Goal: Information Seeking & Learning: Learn about a topic

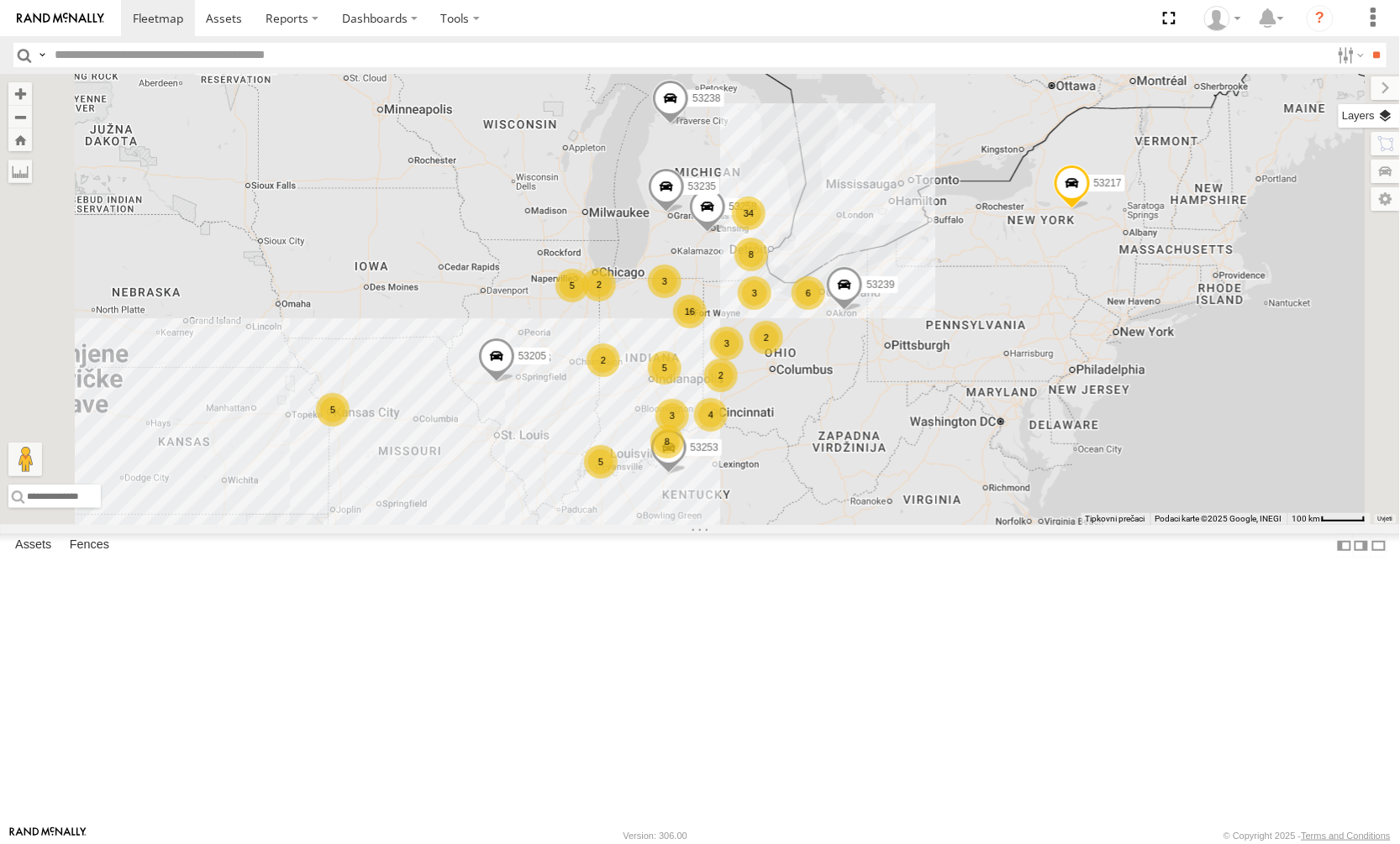
click at [1385, 118] on label at bounding box center [1369, 115] width 61 height 23
click at [0, 0] on label at bounding box center [0, 0] width 0 height 0
click at [0, 0] on span "Satellite + Roadmap" at bounding box center [0, 0] width 0 height 0
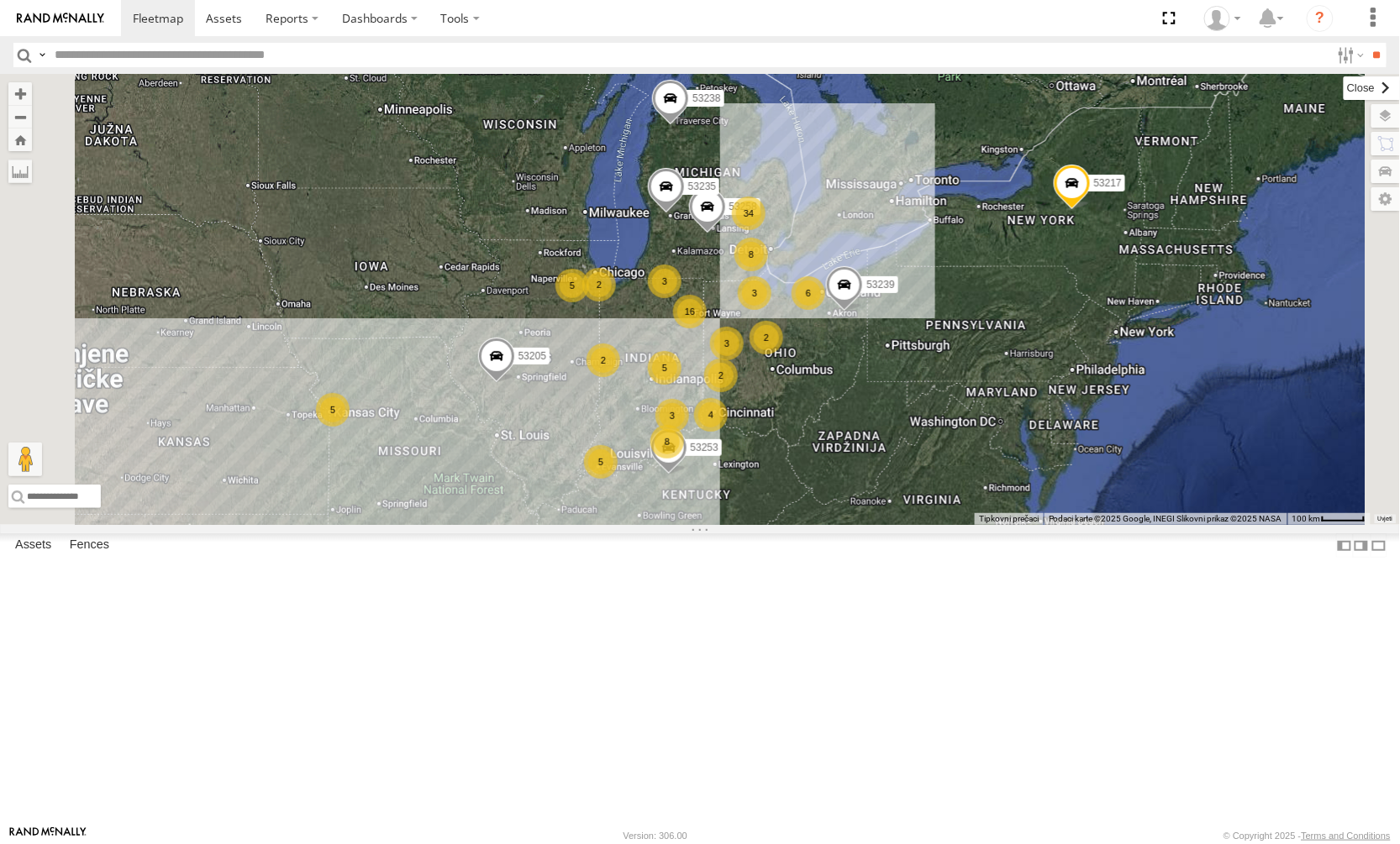
click at [1344, 89] on label at bounding box center [1372, 88] width 56 height 23
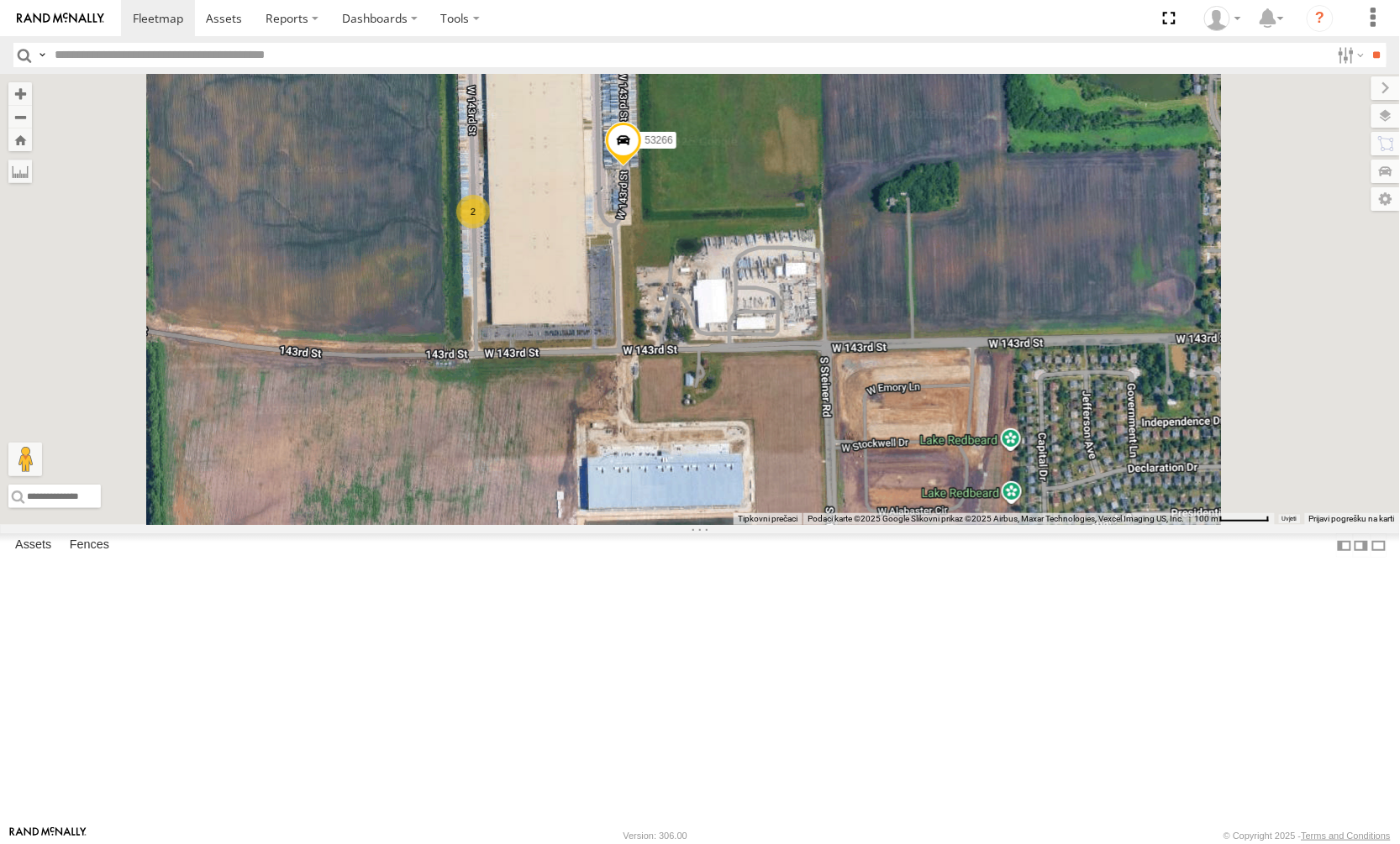
drag, startPoint x: 748, startPoint y: 267, endPoint x: 745, endPoint y: 471, distance: 204.0
click at [745, 471] on div "53258 53239 53238 53217 53253 53235 53205 53271 53223 53230 53151 53203 53102 5…" at bounding box center [700, 299] width 1400 height 451
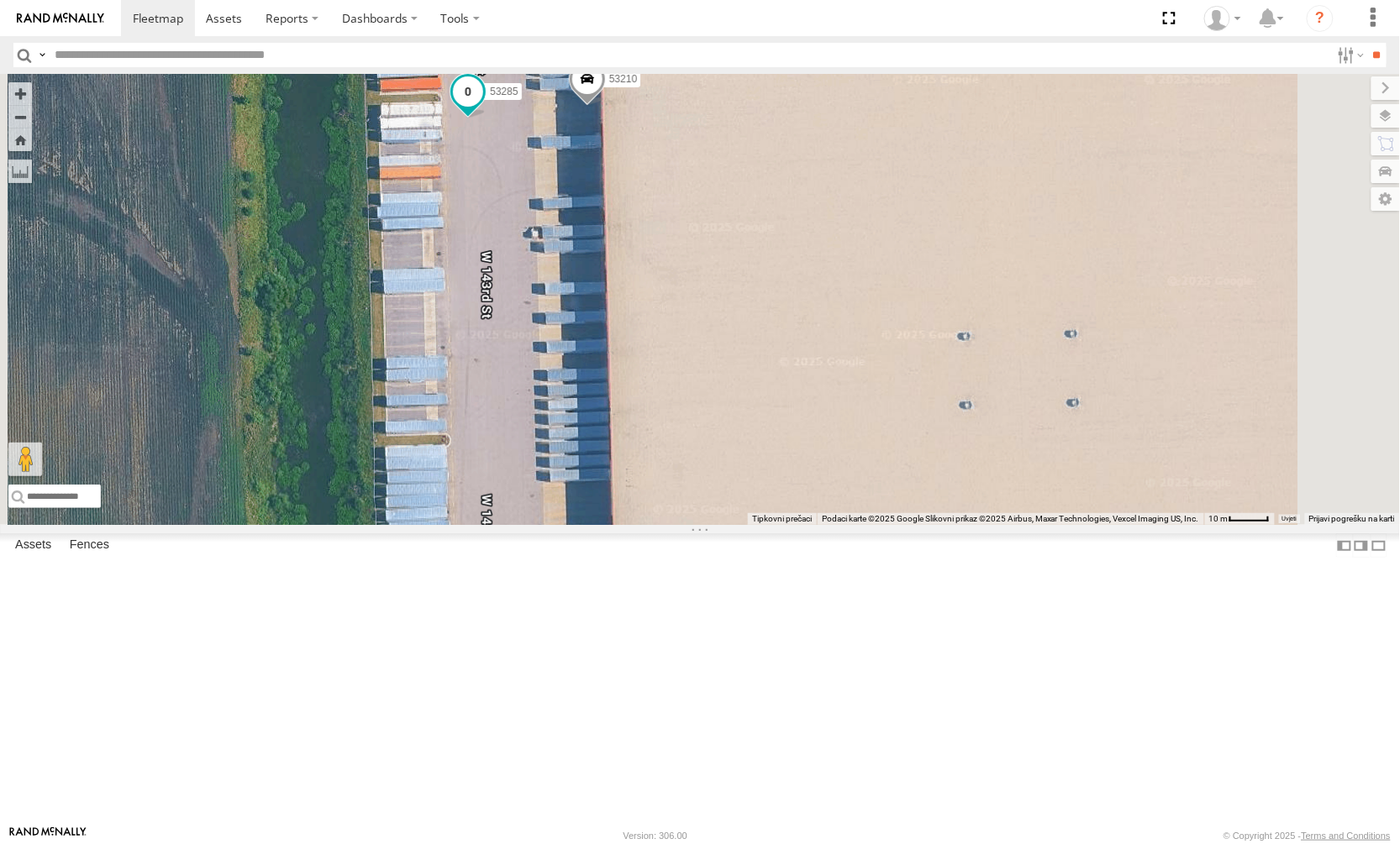
click at [484, 106] on span at bounding box center [468, 91] width 30 height 30
click at [491, 99] on label at bounding box center [474, 92] width 33 height 12
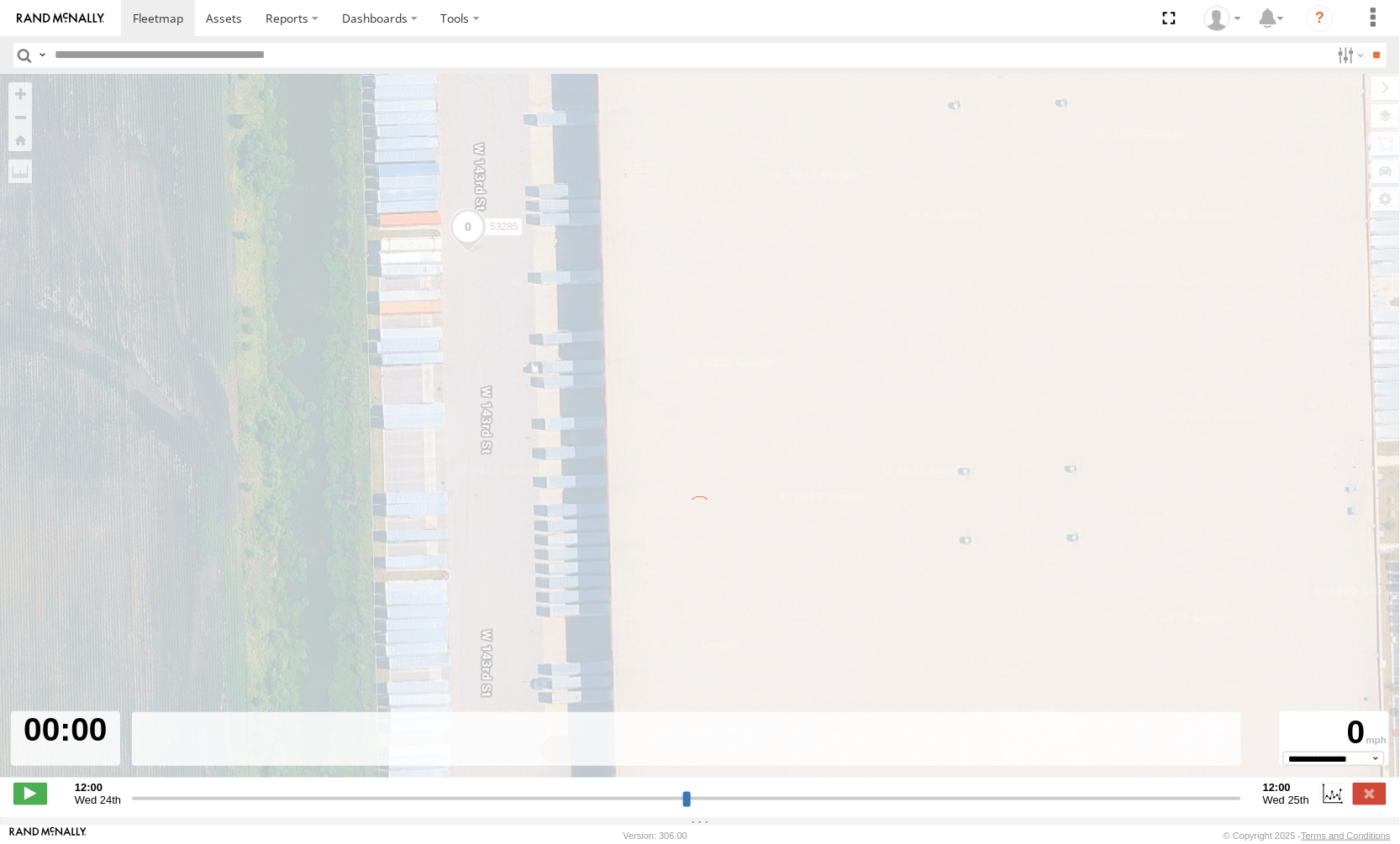
type input "**********"
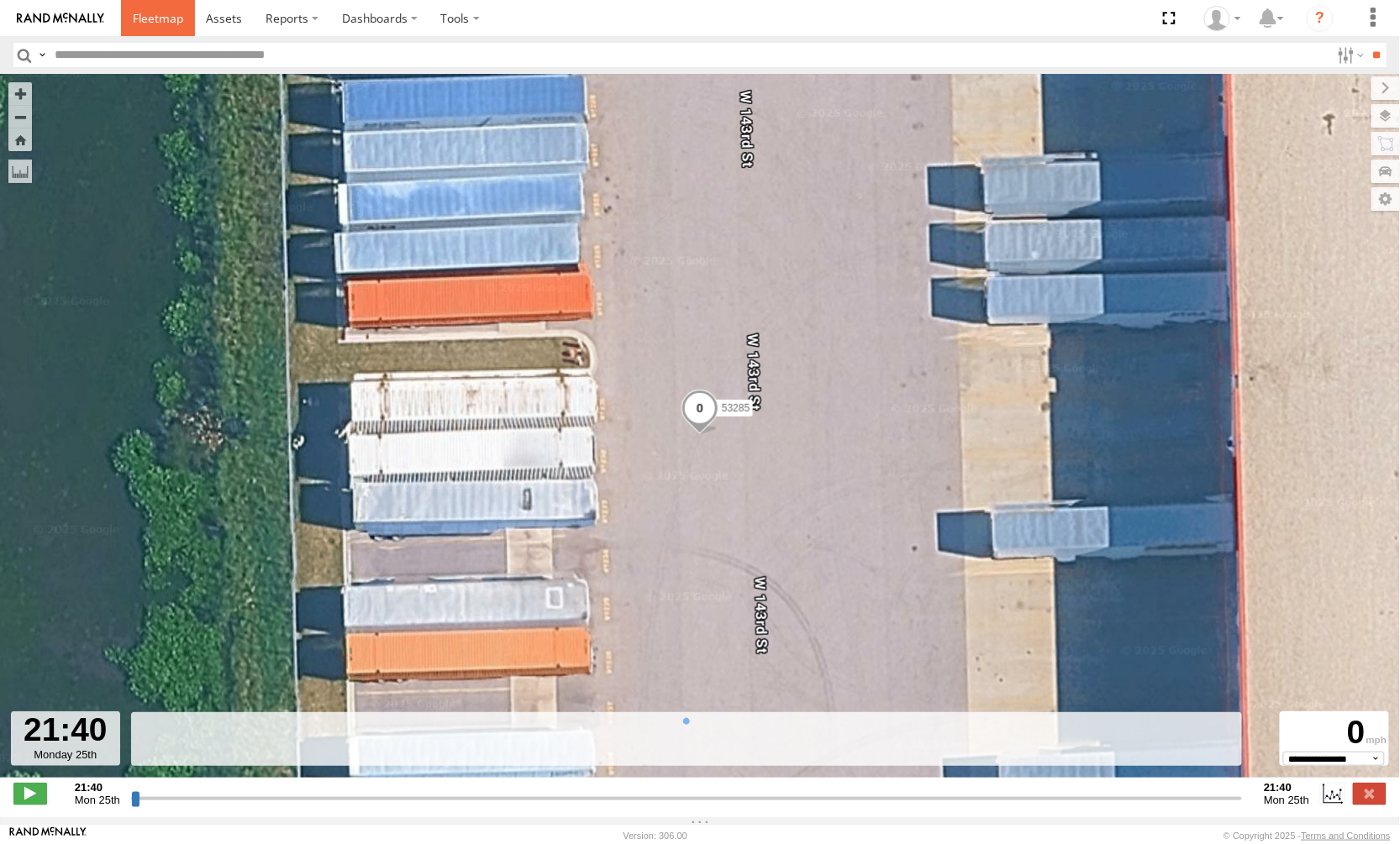
click at [168, 27] on link at bounding box center [157, 18] width 74 height 36
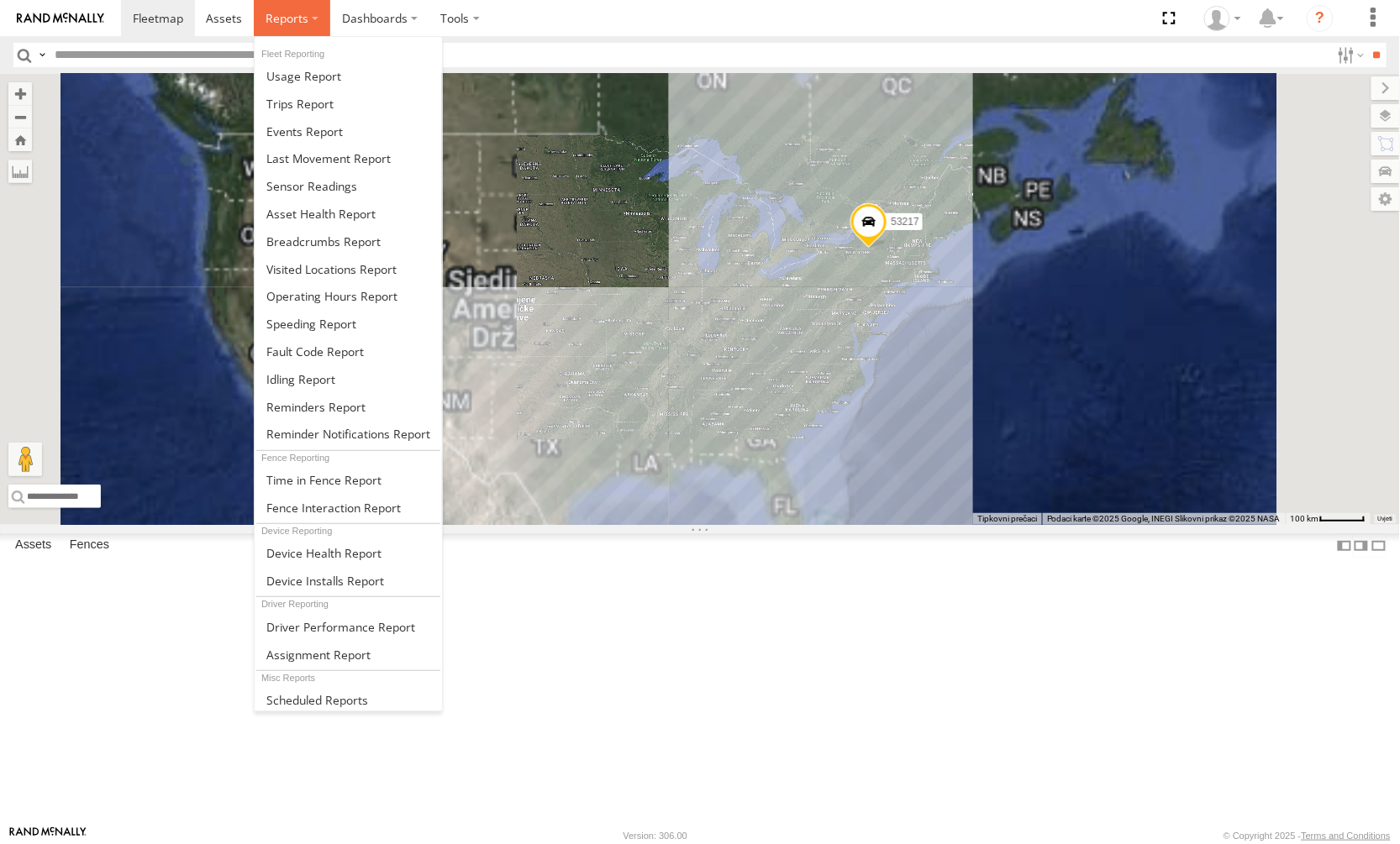
click at [282, 21] on span at bounding box center [287, 18] width 43 height 16
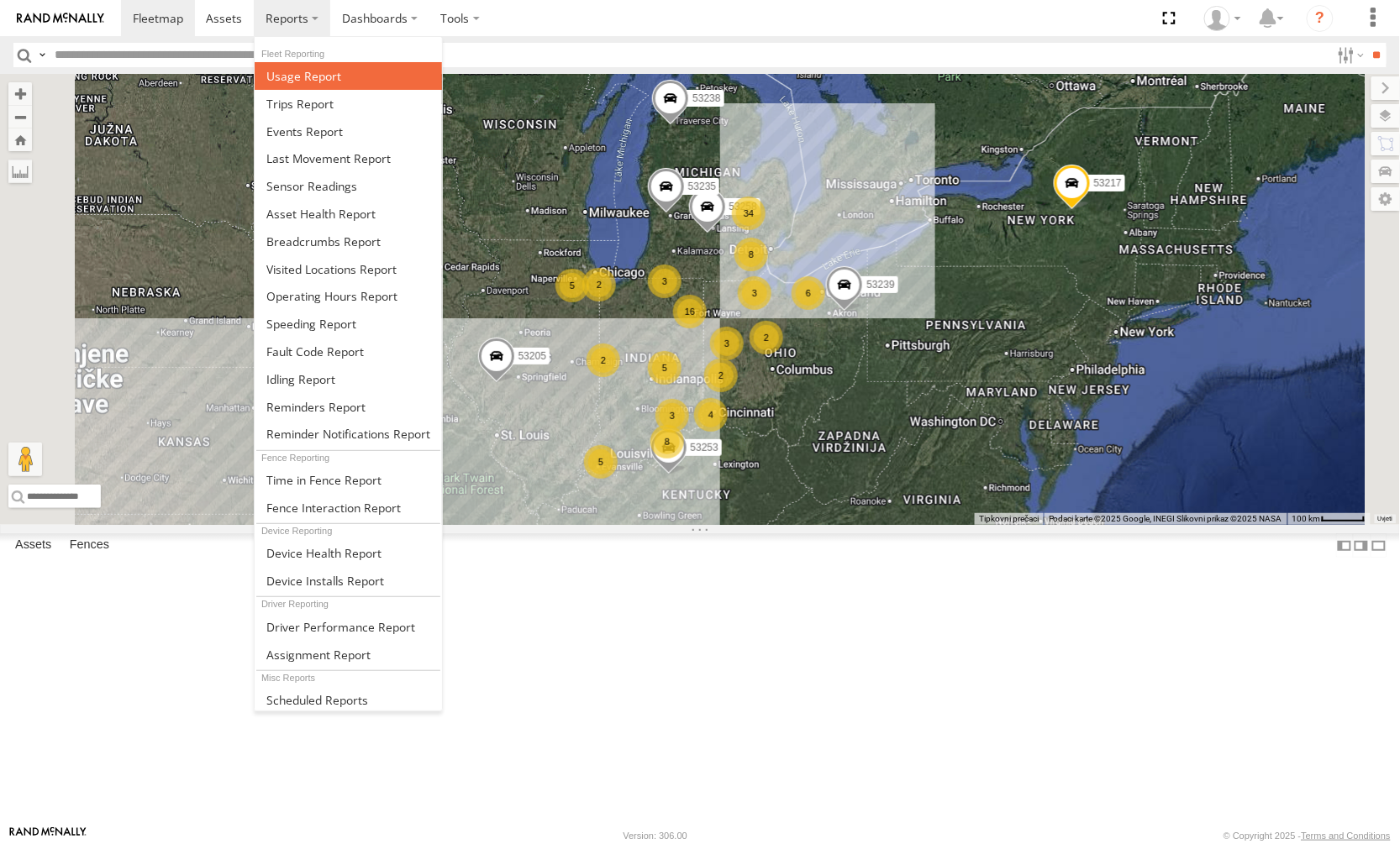
click at [307, 84] on span at bounding box center [304, 76] width 75 height 16
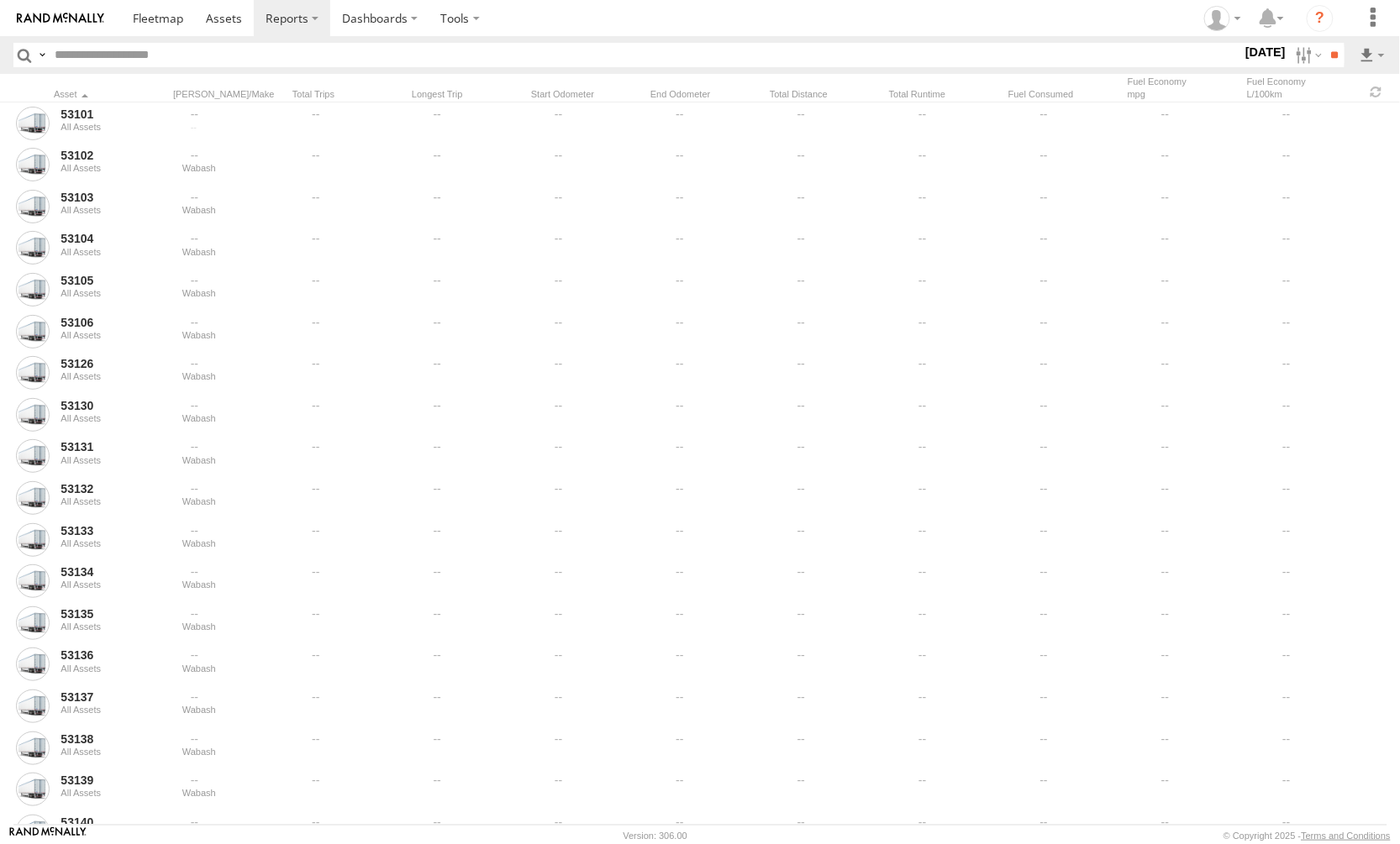
click at [132, 49] on input "text" at bounding box center [644, 54] width 1194 height 24
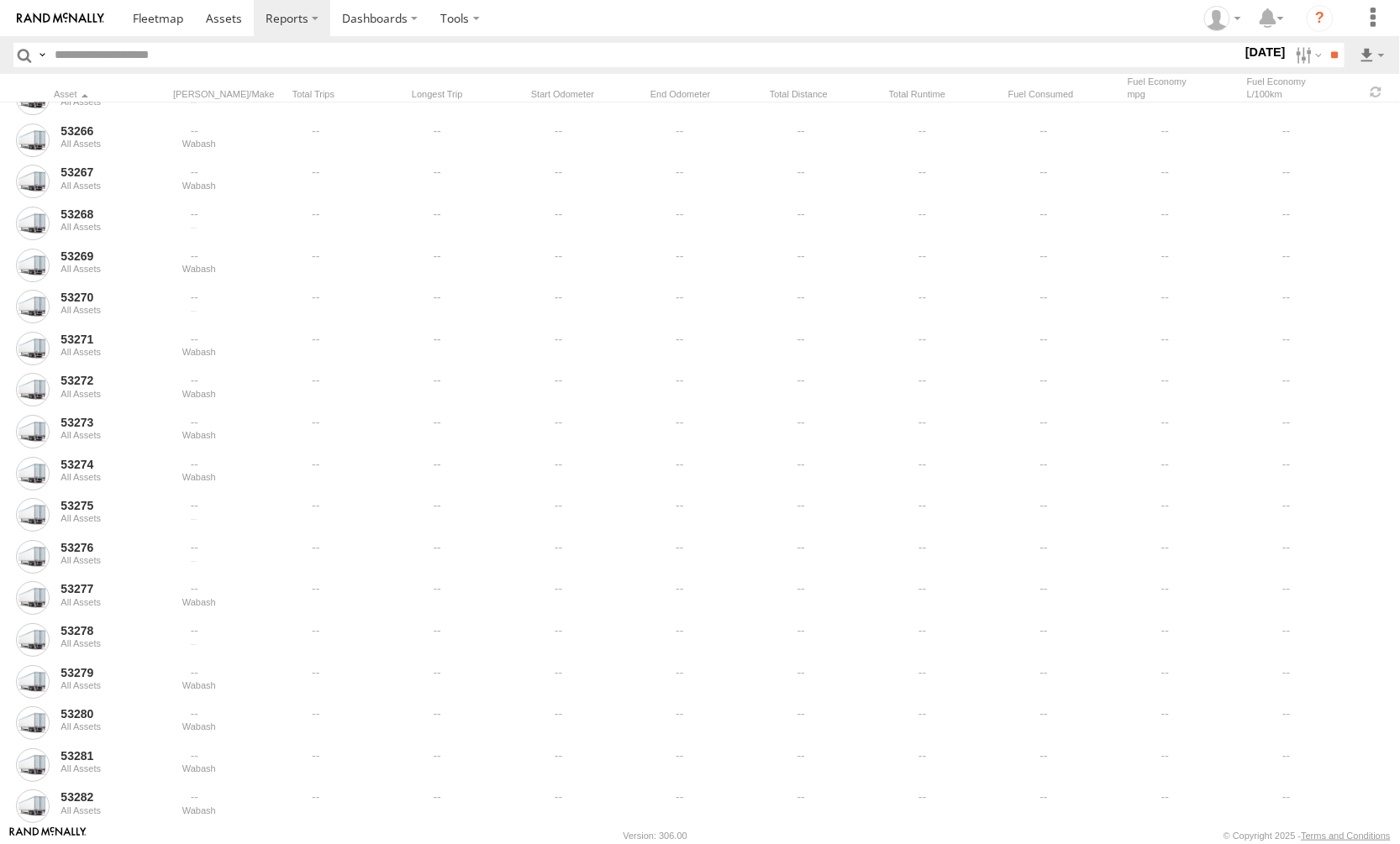
scroll to position [4479, 0]
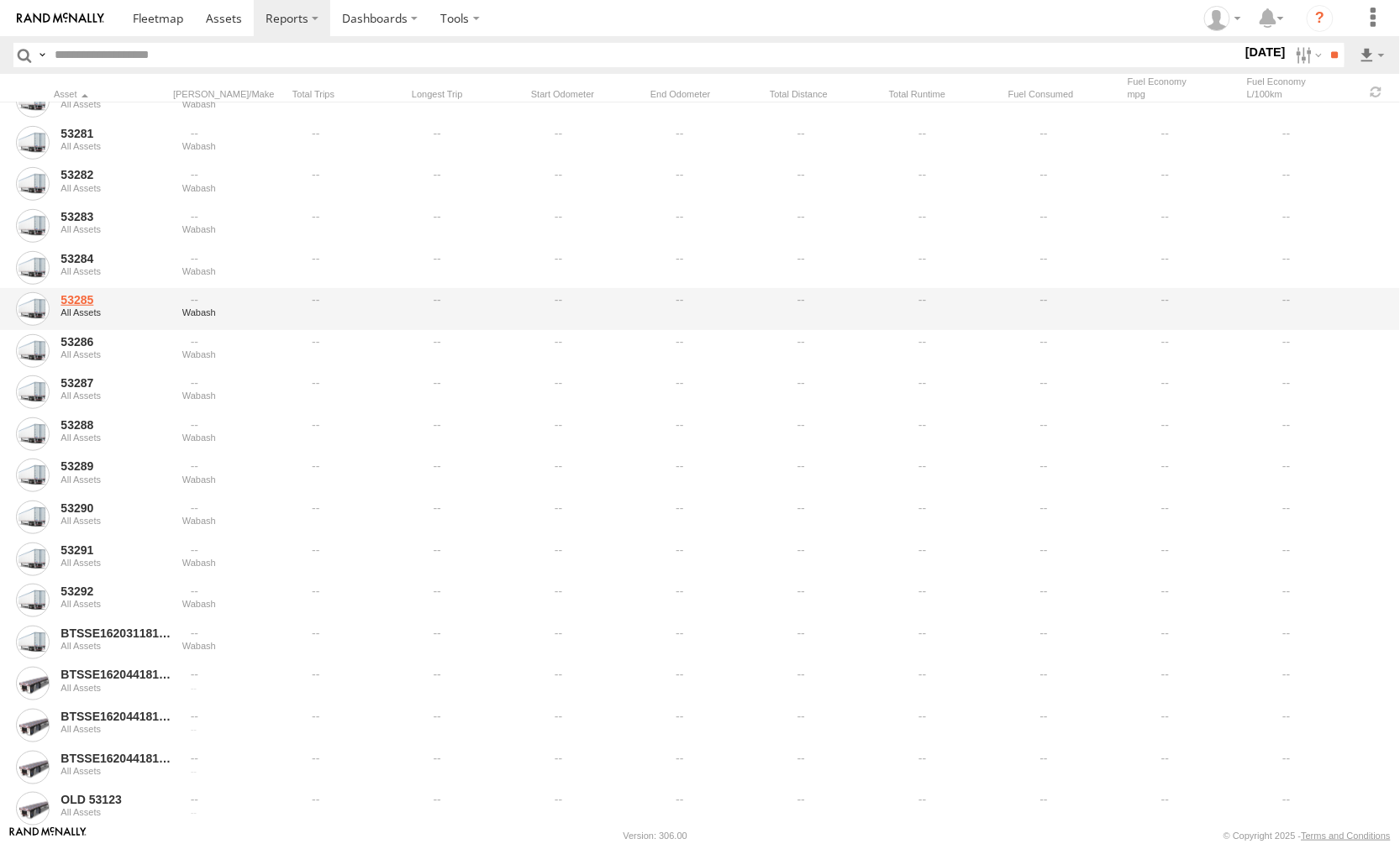
click at [84, 299] on link "53285" at bounding box center [116, 299] width 110 height 15
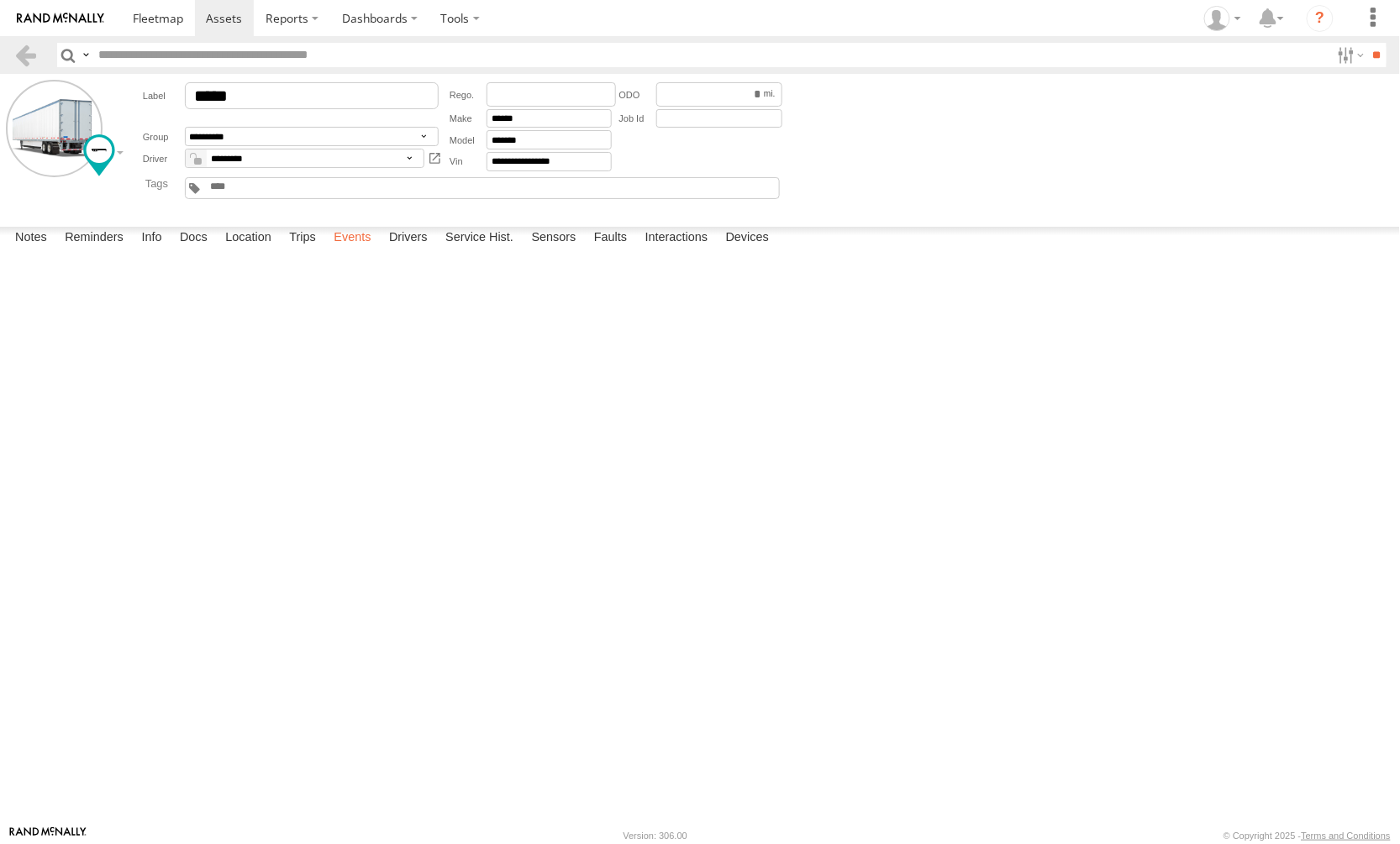
click at [357, 251] on label "Events" at bounding box center [352, 238] width 54 height 23
click at [0, 0] on label "IL 41.62451 -88.25033" at bounding box center [0, 0] width 0 height 0
click at [0, 0] on button "Satelit" at bounding box center [0, 0] width 0 height 0
click at [0, 0] on div "Location Details ×" at bounding box center [0, 0] width 0 height 0
click at [0, 0] on label "×" at bounding box center [0, 0] width 0 height 0
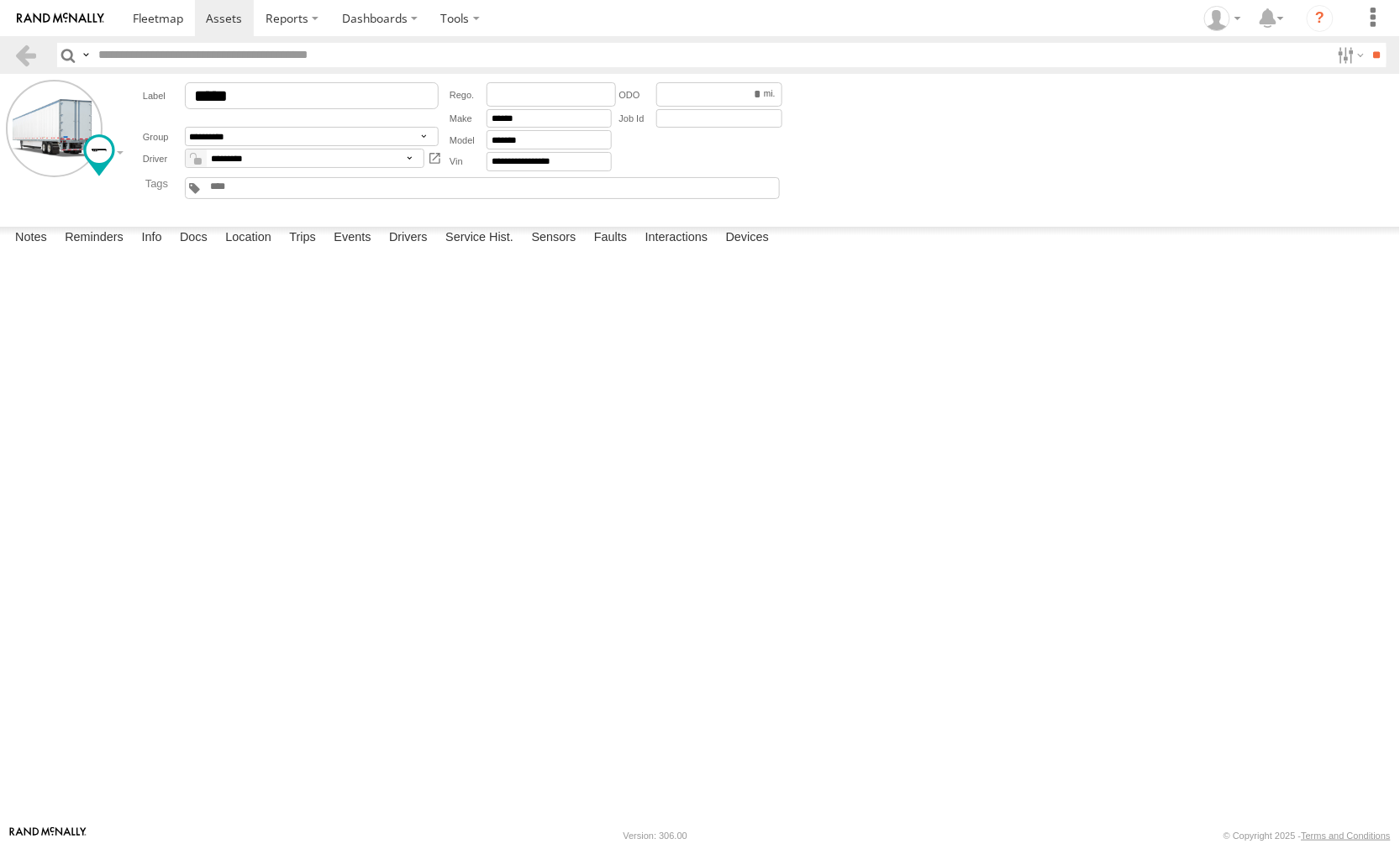
click at [0, 0] on label "IL 41.62449 -88.25031" at bounding box center [0, 0] width 0 height 0
click at [0, 0] on div "Location Details" at bounding box center [0, 0] width 0 height 0
click at [0, 0] on label "×" at bounding box center [0, 0] width 0 height 0
click at [0, 0] on label "IL 41.62448 -88.25034" at bounding box center [0, 0] width 0 height 0
click at [0, 0] on label "×" at bounding box center [0, 0] width 0 height 0
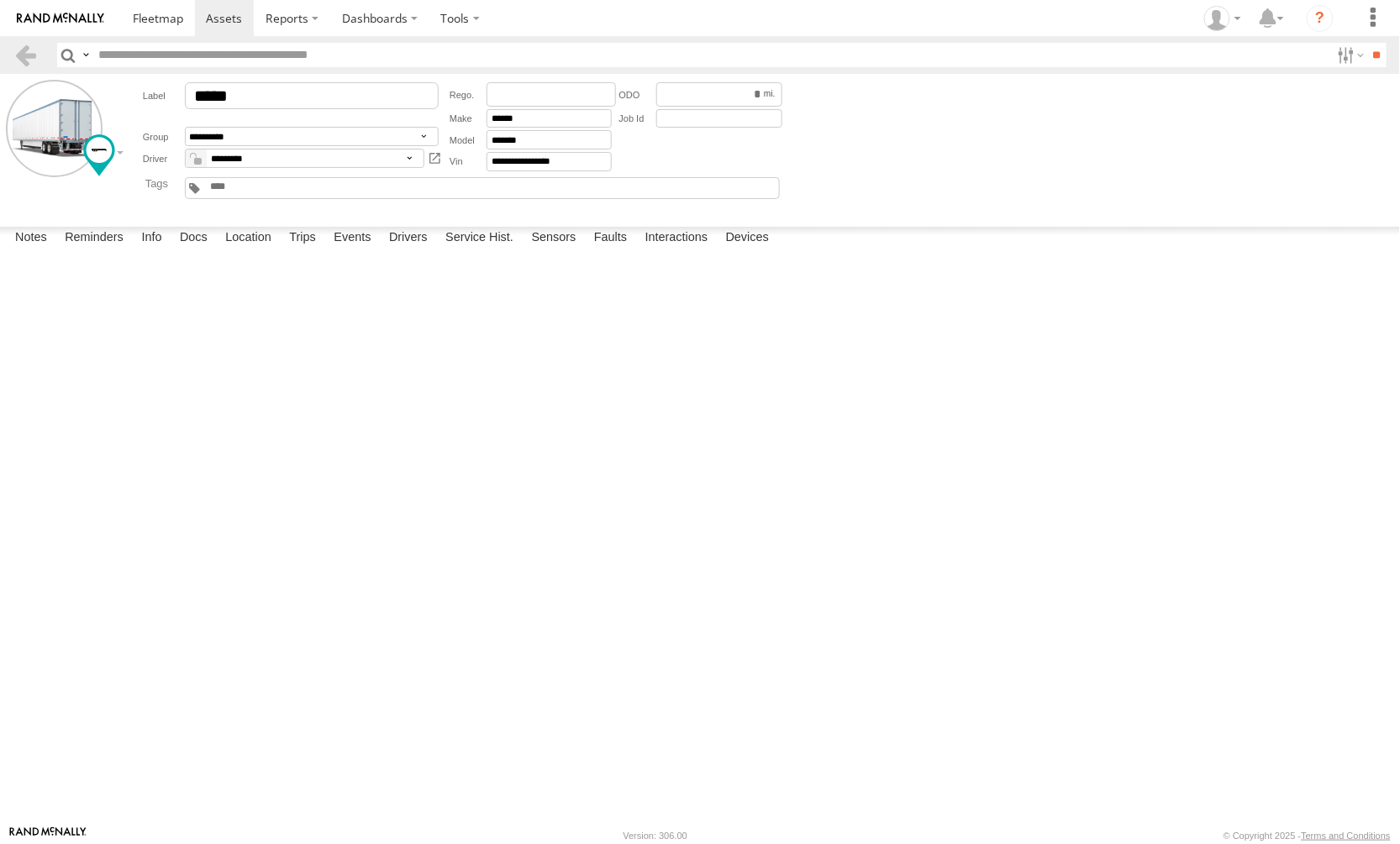
scroll to position [123, 0]
click at [0, 0] on label "IL 41.62451 -88.2504" at bounding box center [0, 0] width 0 height 0
click at [0, 0] on label "×" at bounding box center [0, 0] width 0 height 0
click at [0, 0] on label "IL 41.62449 -88.25035" at bounding box center [0, 0] width 0 height 0
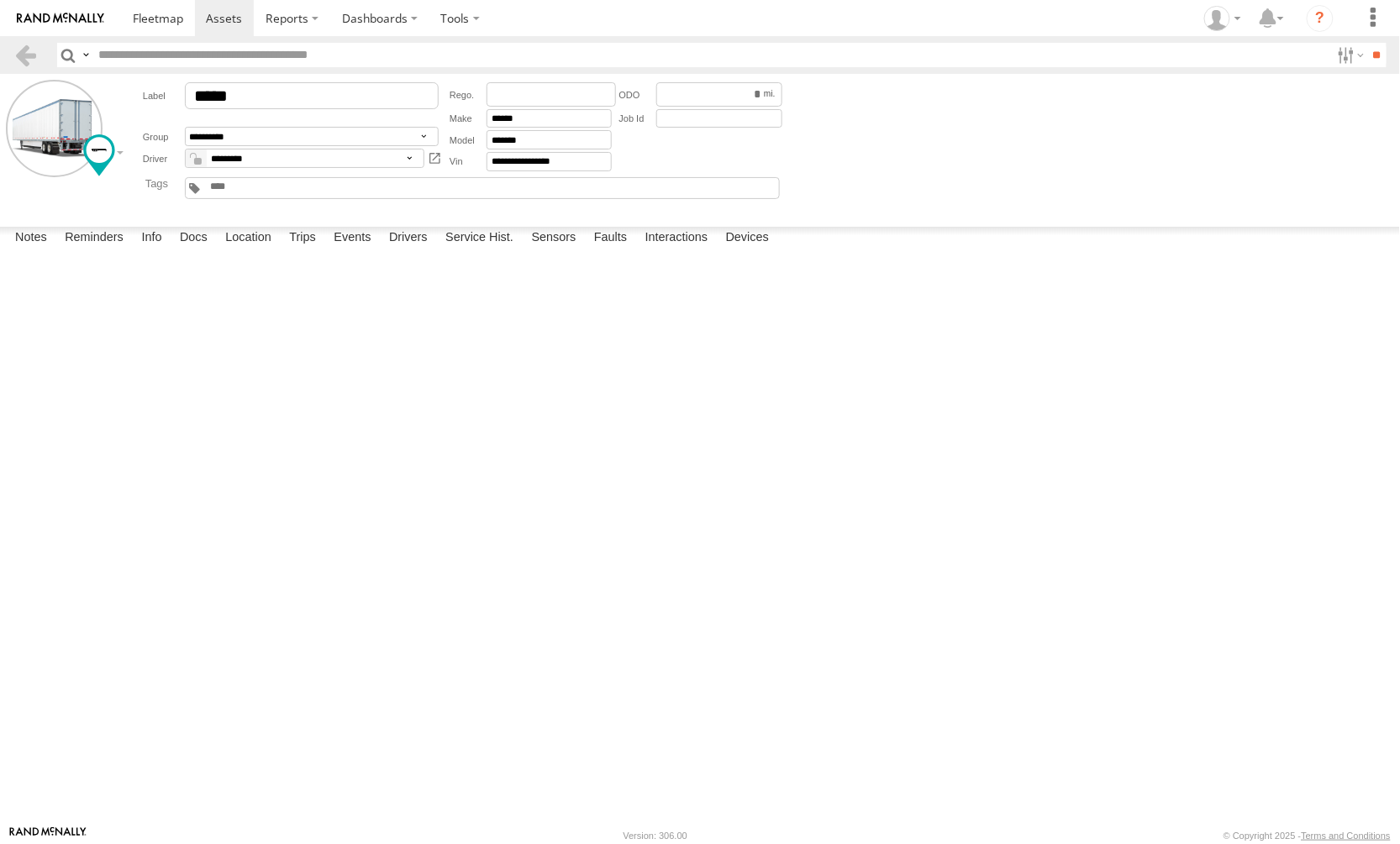
click at [0, 0] on label "×" at bounding box center [0, 0] width 0 height 0
click at [0, 0] on label "331 E Main St Plainfield,IL 41.61272 -88.20196" at bounding box center [0, 0] width 0 height 0
click at [0, 0] on div "Location Details ×" at bounding box center [0, 0] width 0 height 0
click at [0, 0] on div "Location Details" at bounding box center [0, 0] width 0 height 0
click at [0, 0] on label "×" at bounding box center [0, 0] width 0 height 0
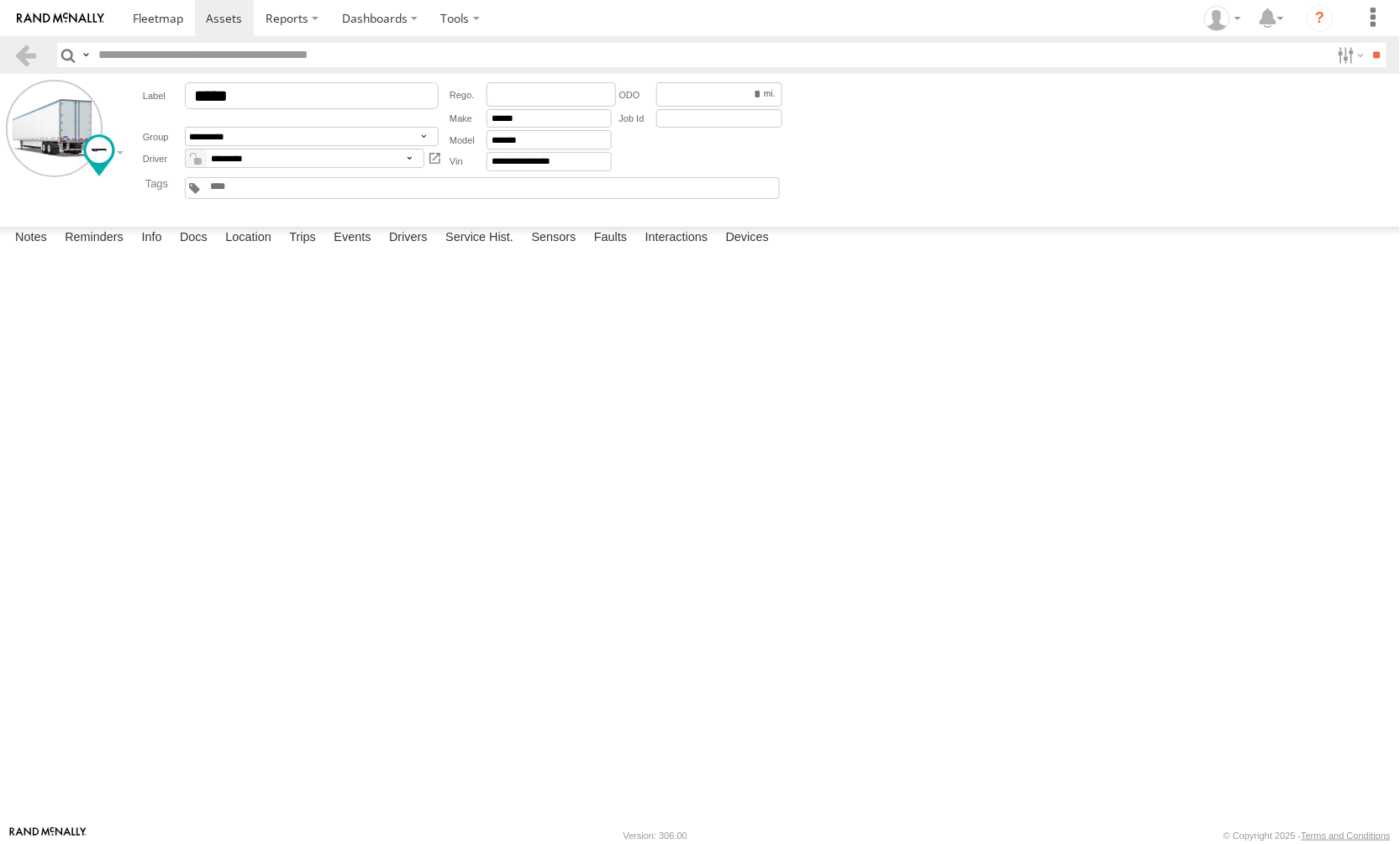
click at [0, 0] on label "IL 41.62389 -88.24657" at bounding box center [0, 0] width 0 height 0
click at [0, 0] on label "×" at bounding box center [0, 0] width 0 height 0
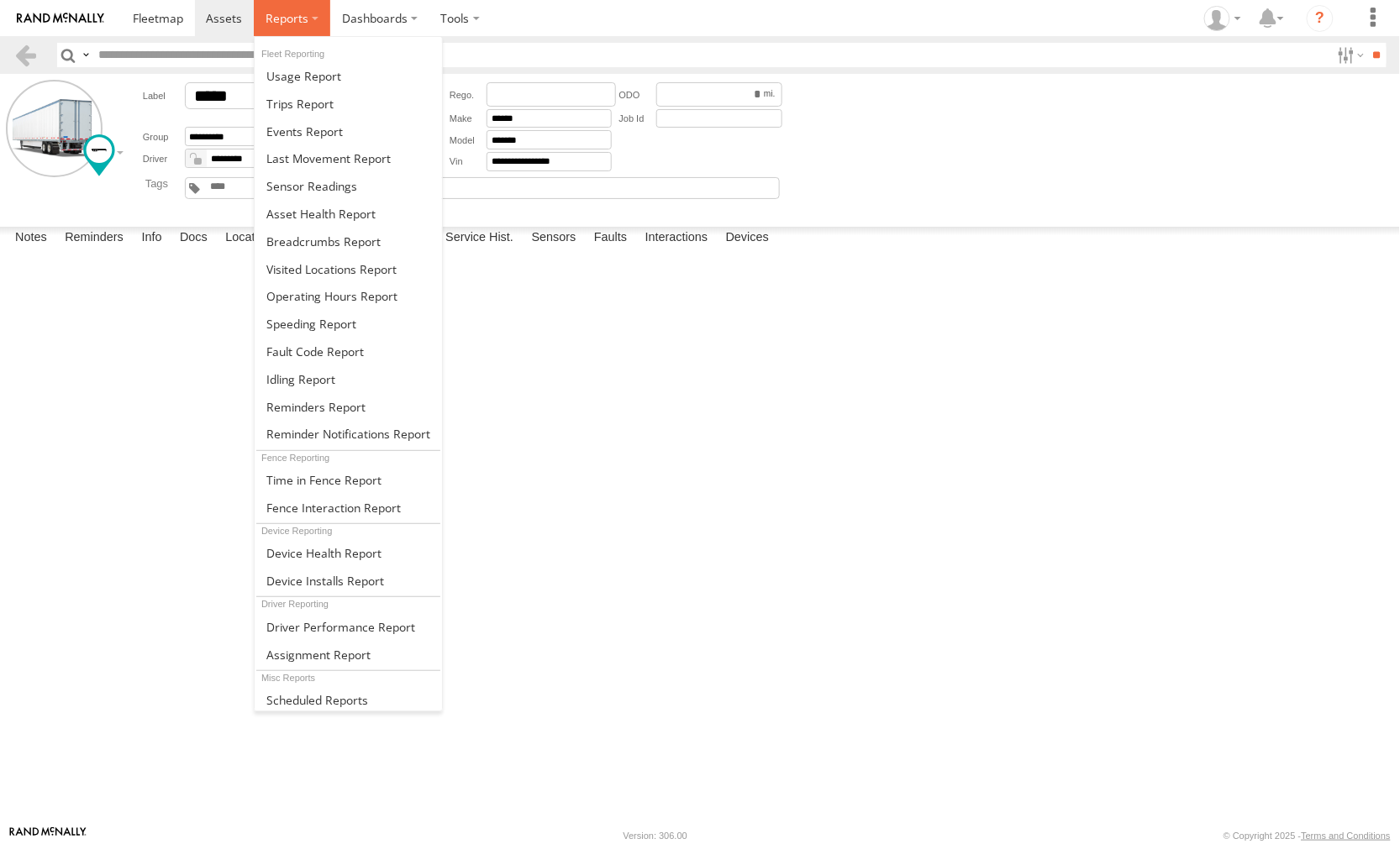
click at [290, 13] on span at bounding box center [287, 18] width 43 height 16
click at [284, 72] on span at bounding box center [304, 76] width 75 height 16
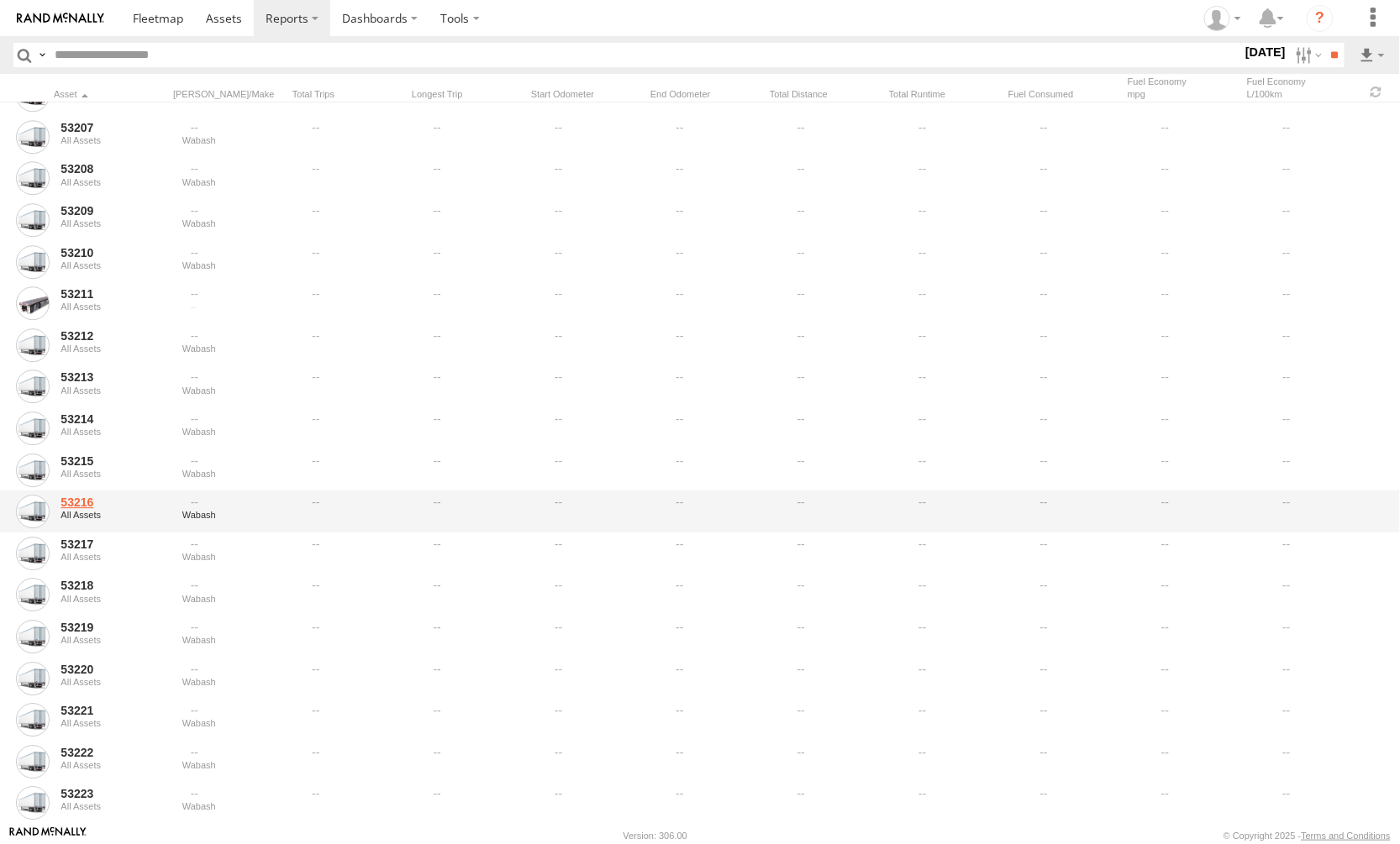
scroll to position [1369, 0]
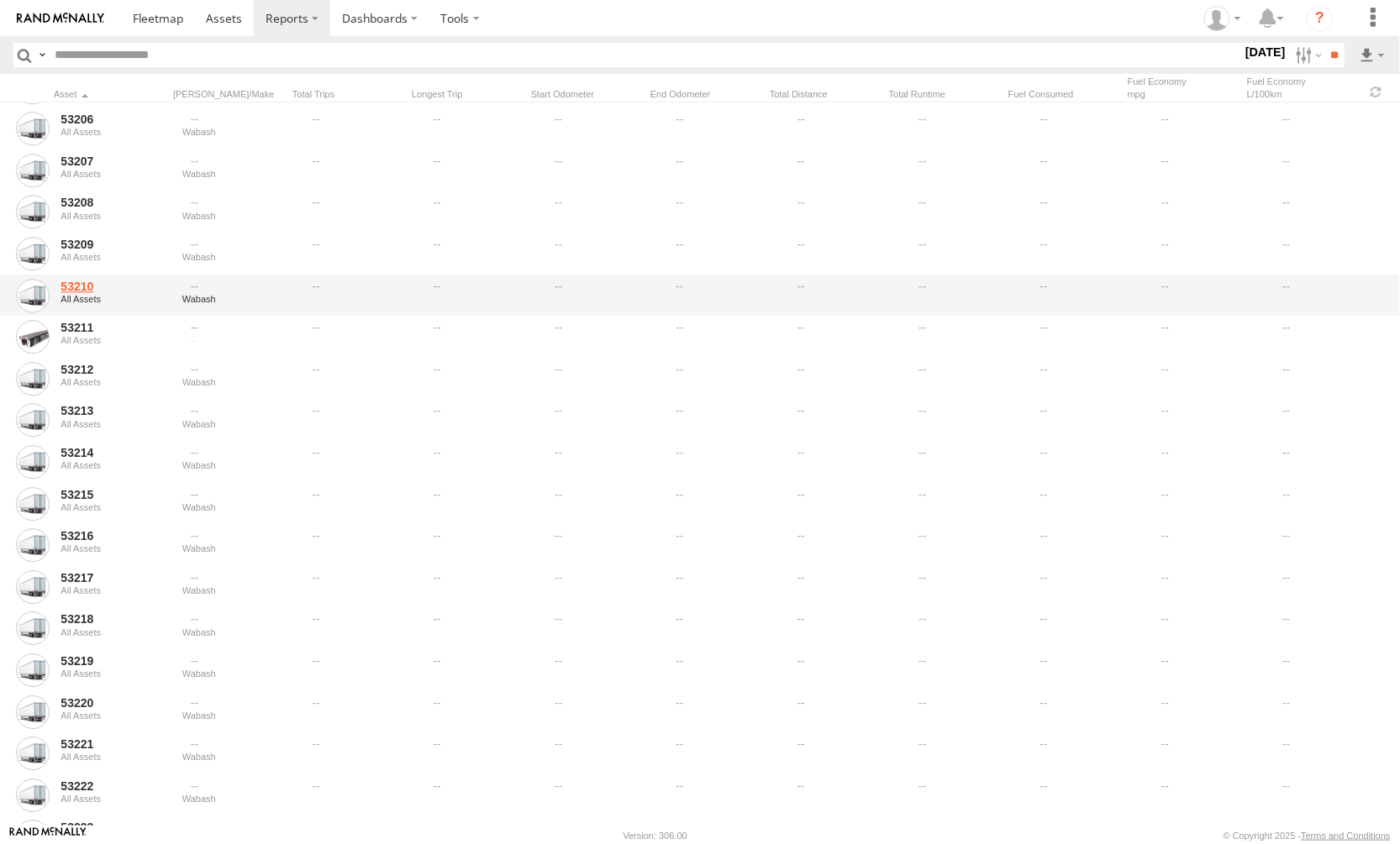
click at [78, 283] on link "53210" at bounding box center [116, 286] width 110 height 15
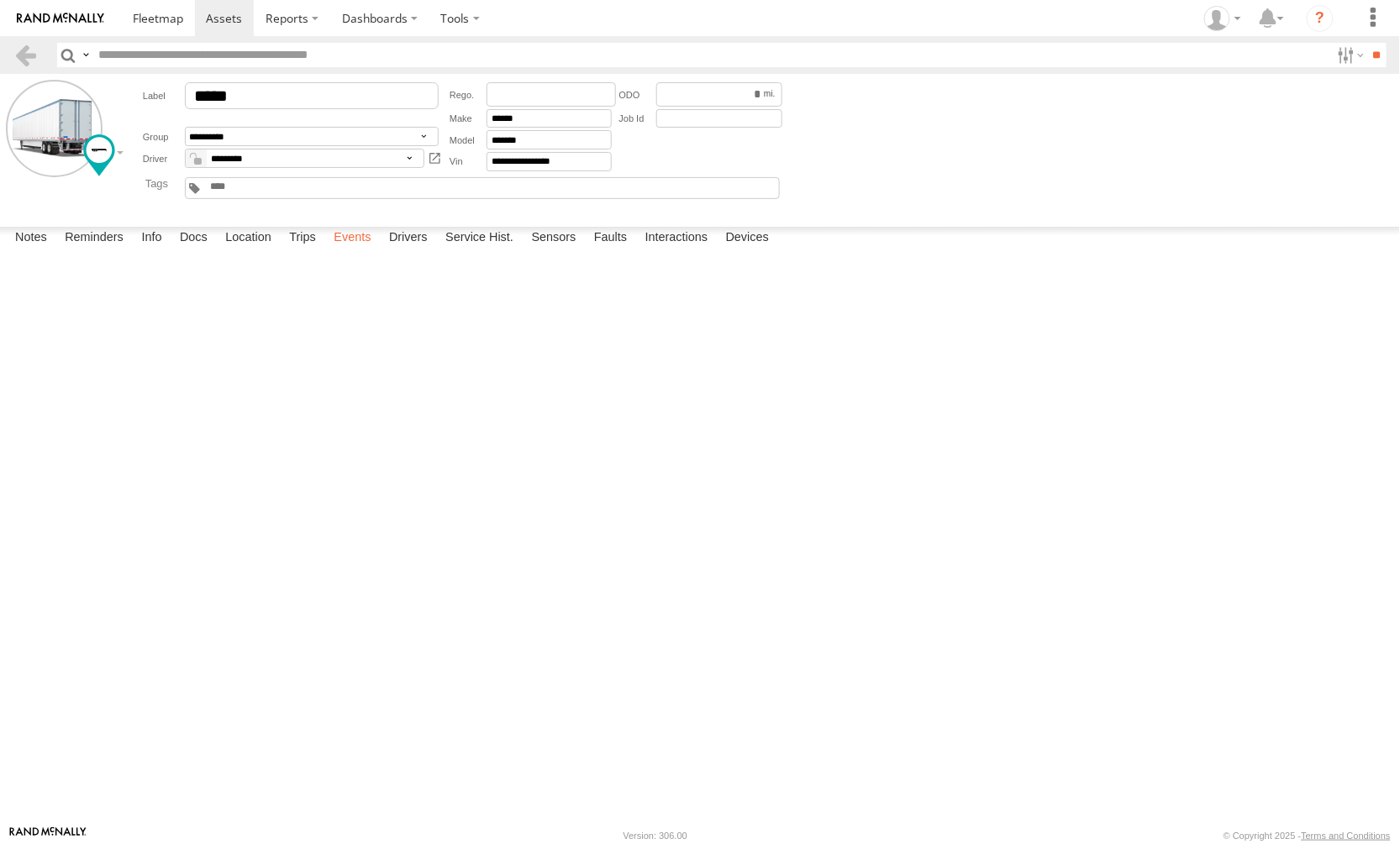
click at [362, 251] on label "Events" at bounding box center [352, 238] width 54 height 23
click at [0, 0] on label "IL 41.62454 -88.24995" at bounding box center [0, 0] width 0 height 0
click at [0, 0] on button "Satelit" at bounding box center [0, 0] width 0 height 0
click at [0, 0] on label "×" at bounding box center [0, 0] width 0 height 0
click at [0, 0] on label "IL 41.62403 -88.24971" at bounding box center [0, 0] width 0 height 0
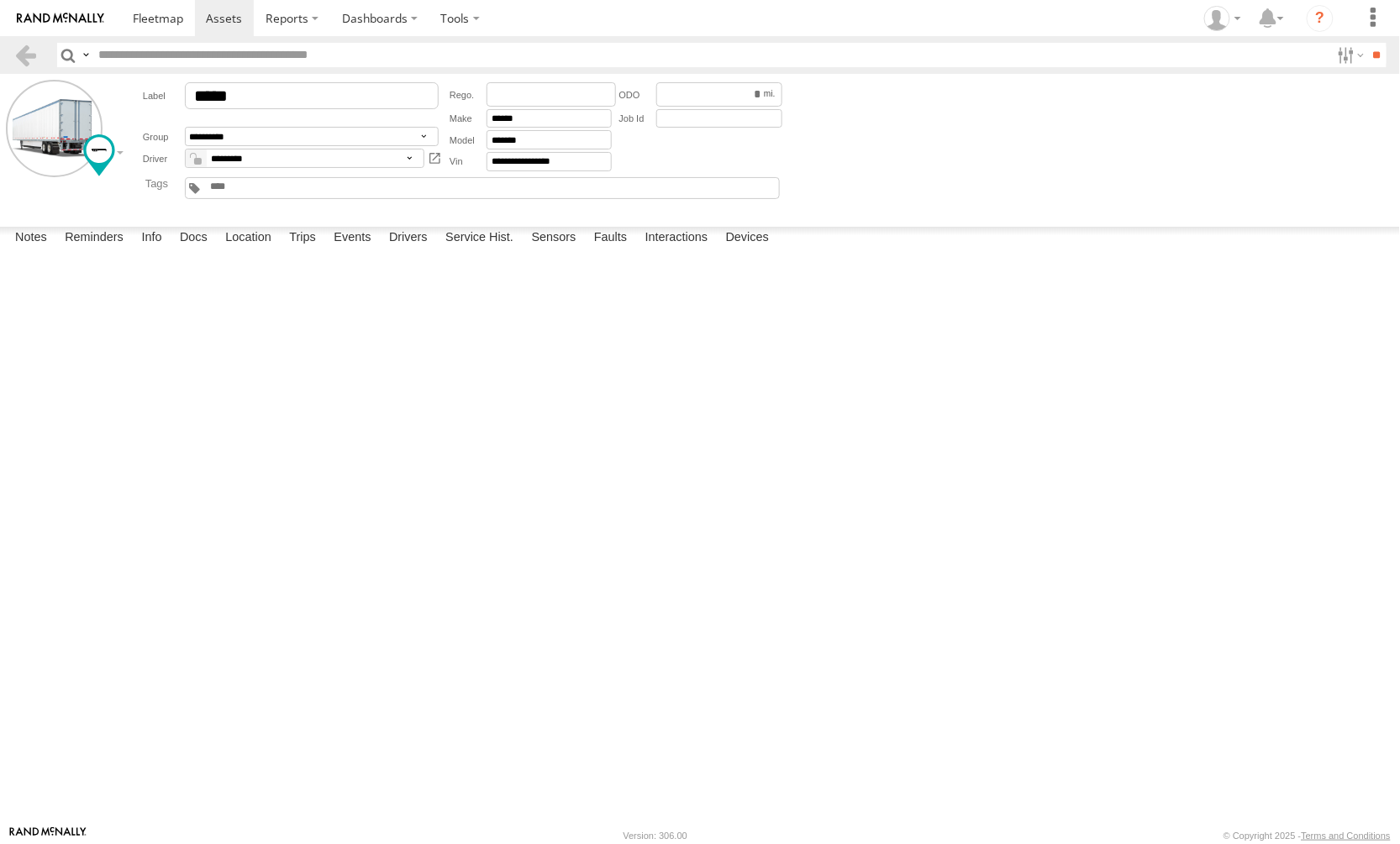
click at [0, 0] on label "×" at bounding box center [0, 0] width 0 height 0
click at [0, 0] on label "IL 41.62462 -88.24998" at bounding box center [0, 0] width 0 height 0
click at [0, 0] on label "×" at bounding box center [0, 0] width 0 height 0
click at [0, 0] on label "IL 41.62501 -88.24985" at bounding box center [0, 0] width 0 height 0
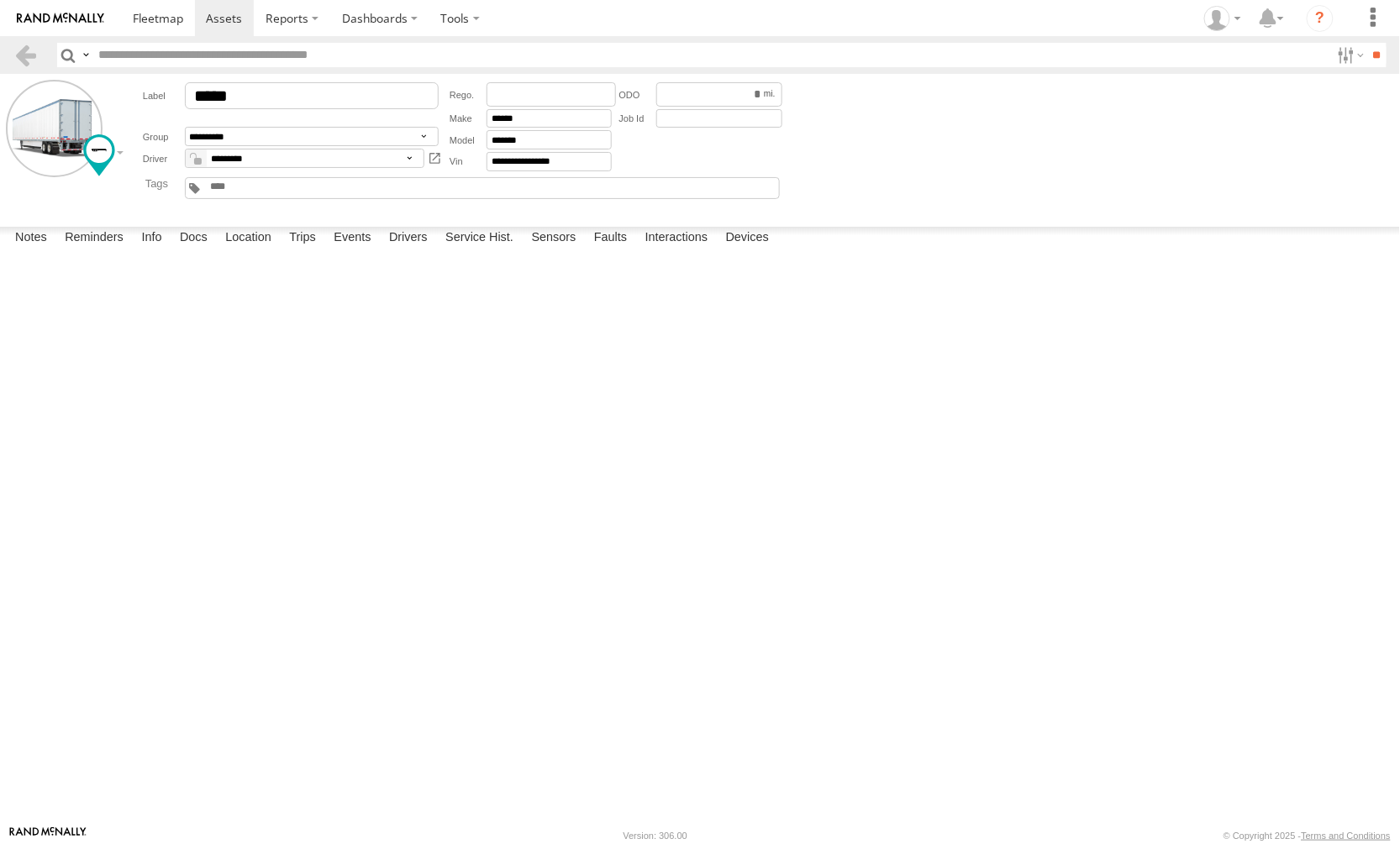
click at [0, 0] on label "×" at bounding box center [0, 0] width 0 height 0
click at [0, 0] on label "IL 41.62472 -88.25022" at bounding box center [0, 0] width 0 height 0
click at [0, 0] on label "×" at bounding box center [0, 0] width 0 height 0
click at [0, 0] on label "1479 W Lincoln Hwy Plainfield,IL 41.61802 -88.22191" at bounding box center [0, 0] width 0 height 0
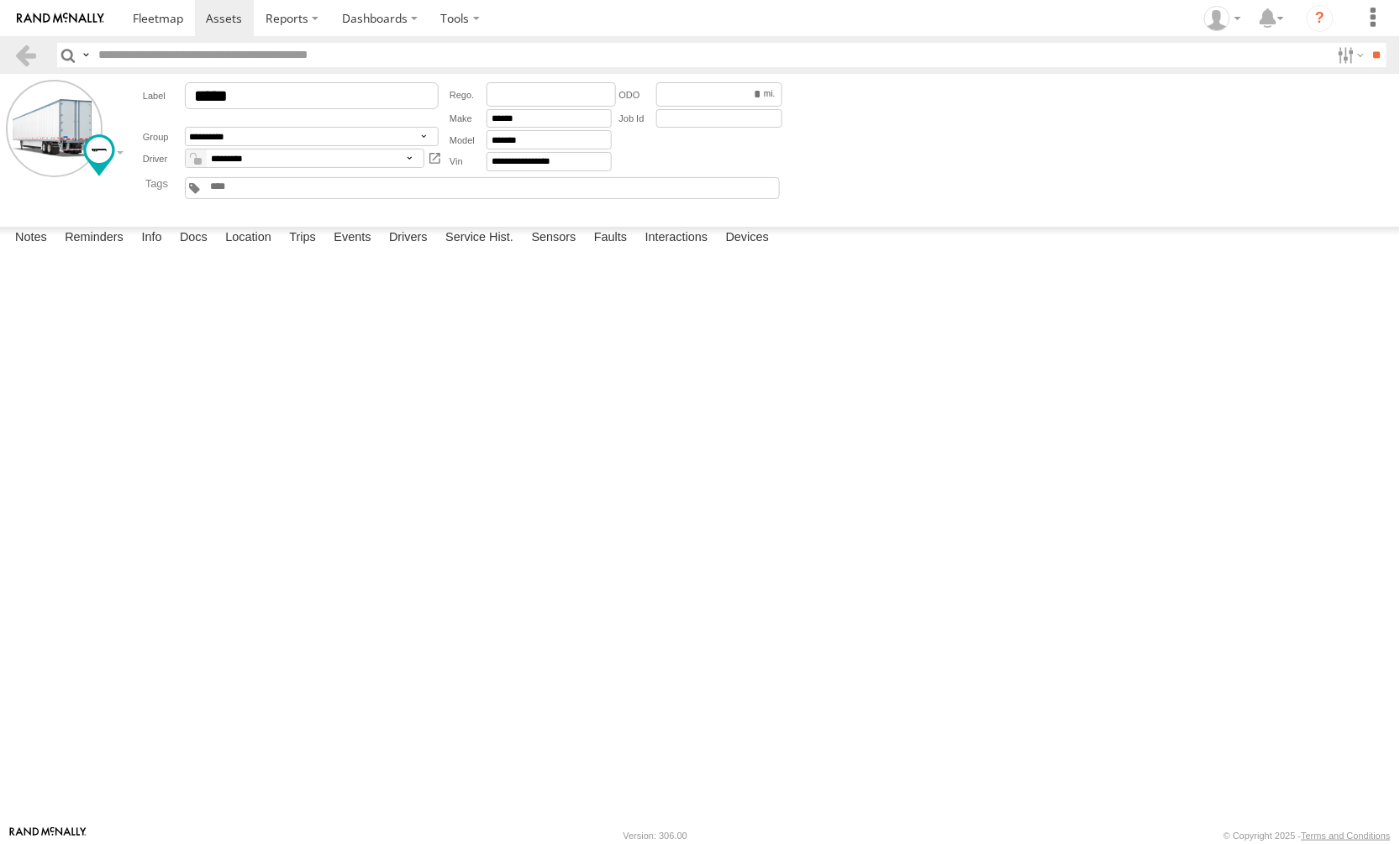
click at [0, 0] on label "×" at bounding box center [0, 0] width 0 height 0
click at [0, 0] on label "IL-47 Sugar Grove,IL 41.74141 -88.44359" at bounding box center [0, 0] width 0 height 0
click at [0, 0] on label "×" at bounding box center [0, 0] width 0 height 0
click at [148, 21] on span at bounding box center [157, 18] width 51 height 16
